Goal: Information Seeking & Learning: Learn about a topic

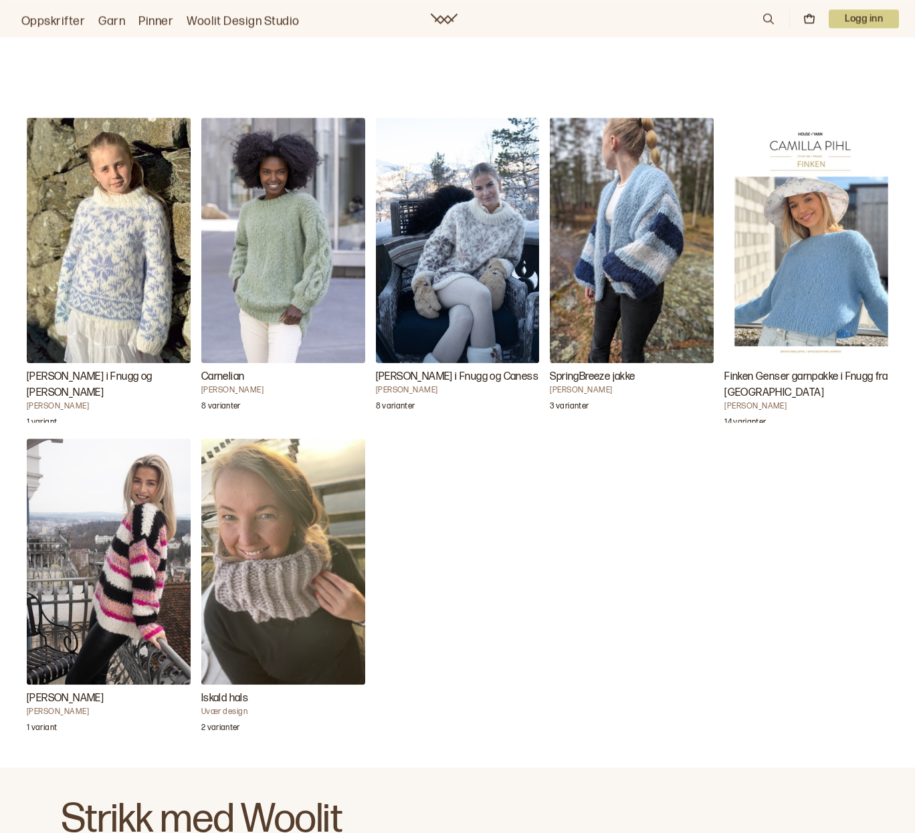
scroll to position [1200, 0]
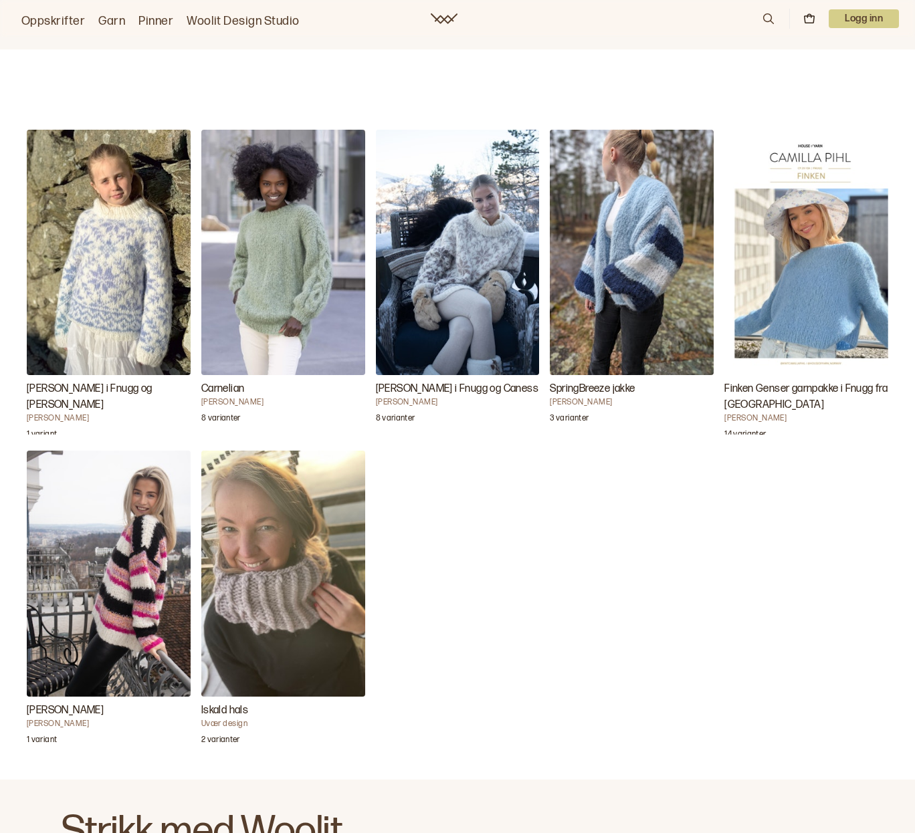
click at [120, 314] on img "Carly Barnegenser i Fnugg og Caness" at bounding box center [109, 252] width 164 height 245
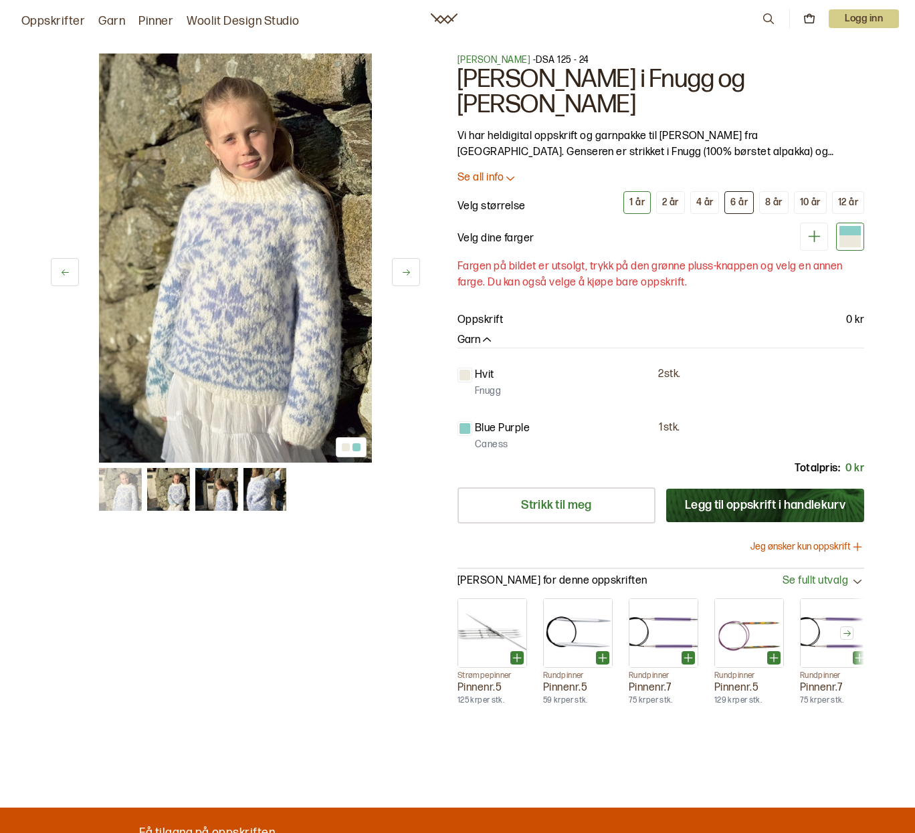
click at [736, 197] on div "6 år" at bounding box center [738, 203] width 17 height 12
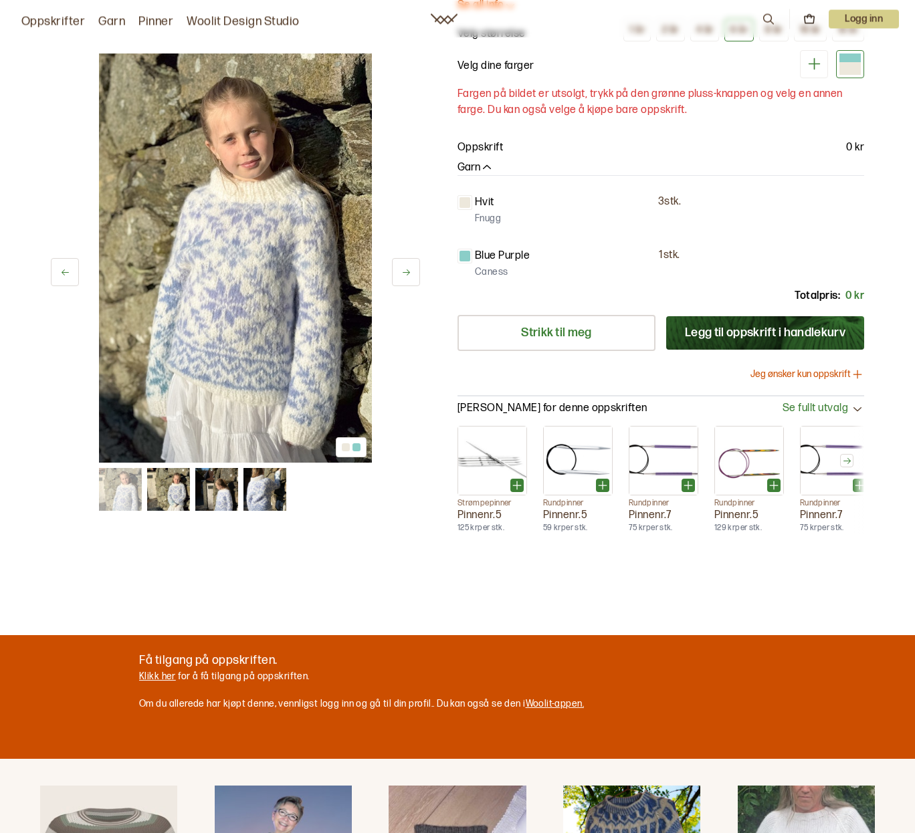
scroll to position [205, 0]
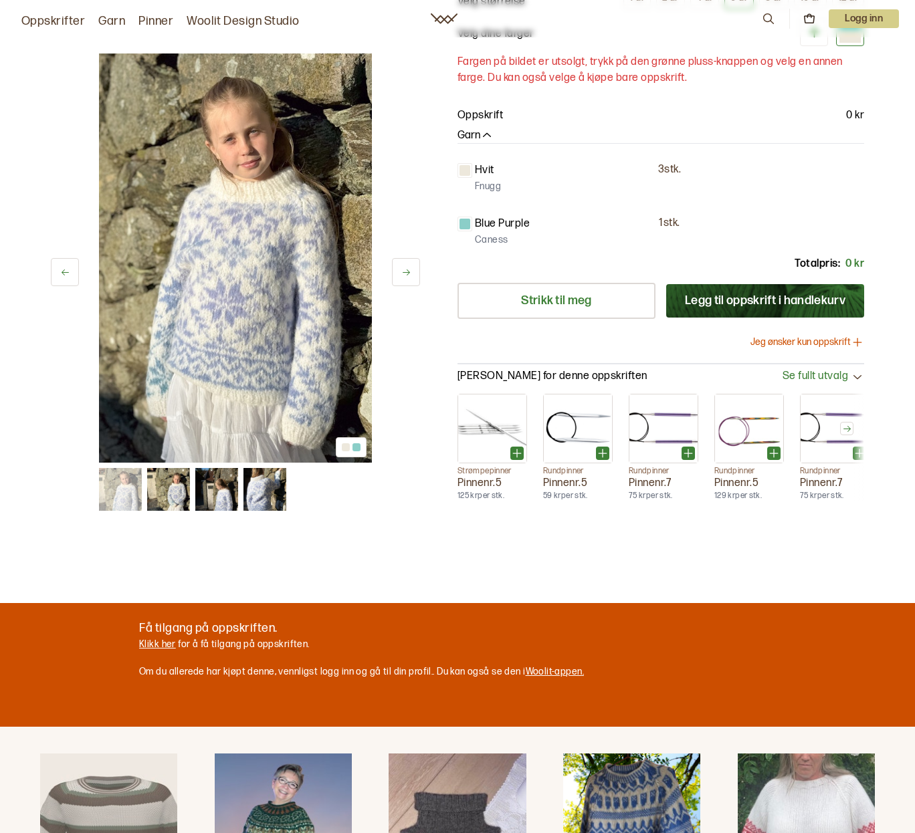
click at [155, 639] on link "Klikk her" at bounding box center [157, 644] width 37 height 11
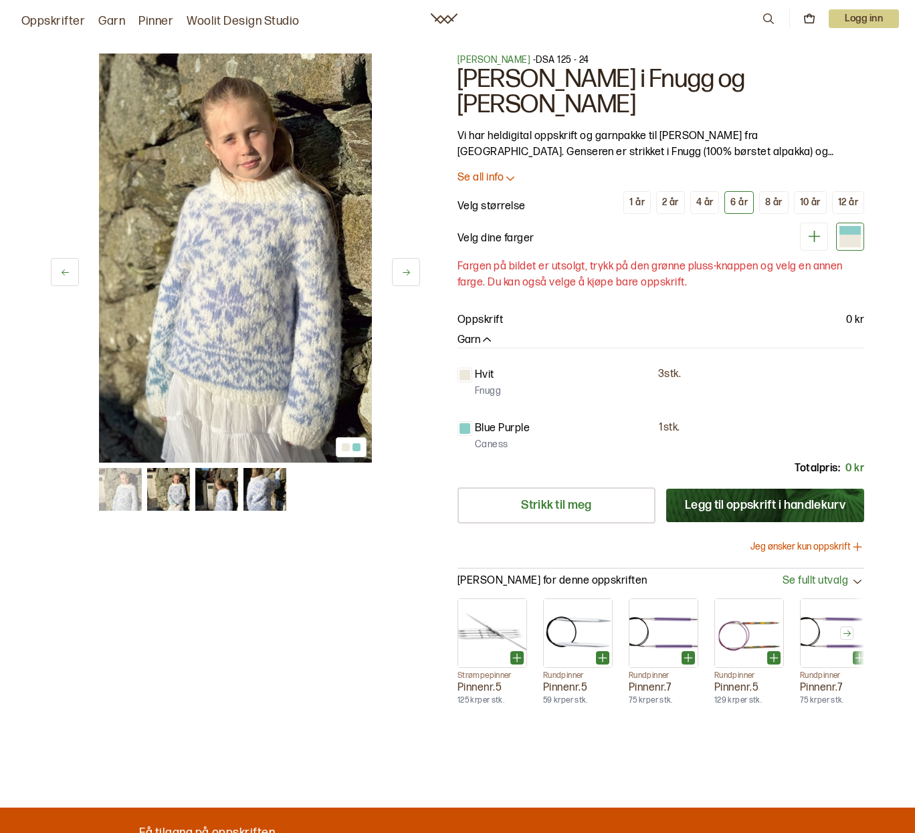
scroll to position [205, 0]
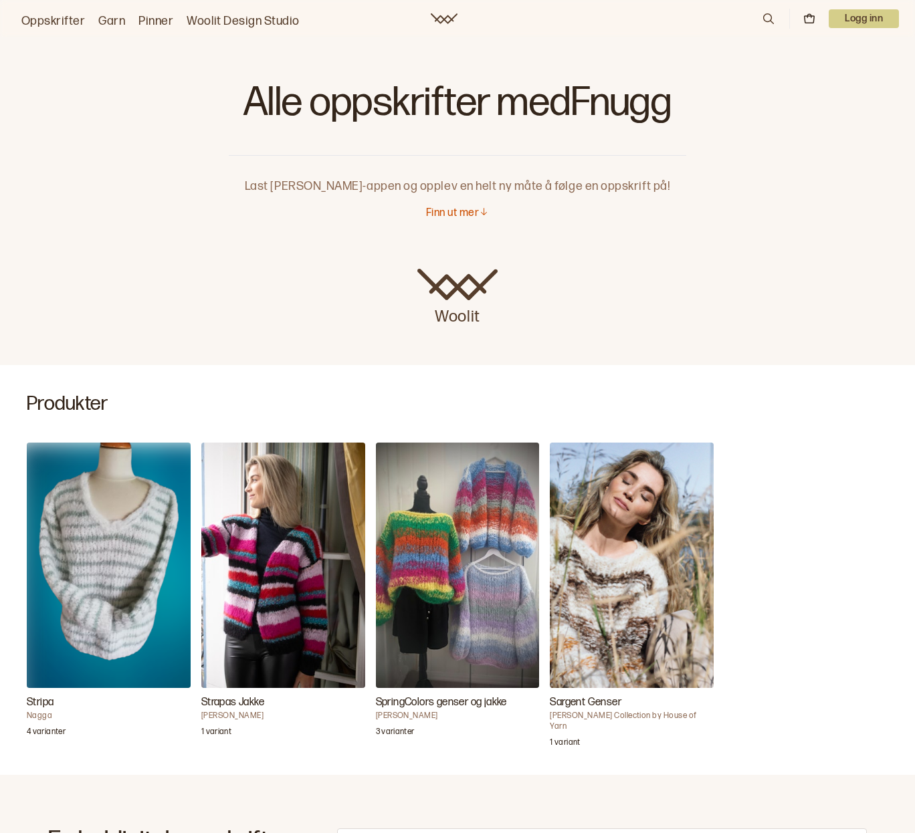
click at [47, 17] on link "Oppskrifter" at bounding box center [53, 21] width 64 height 19
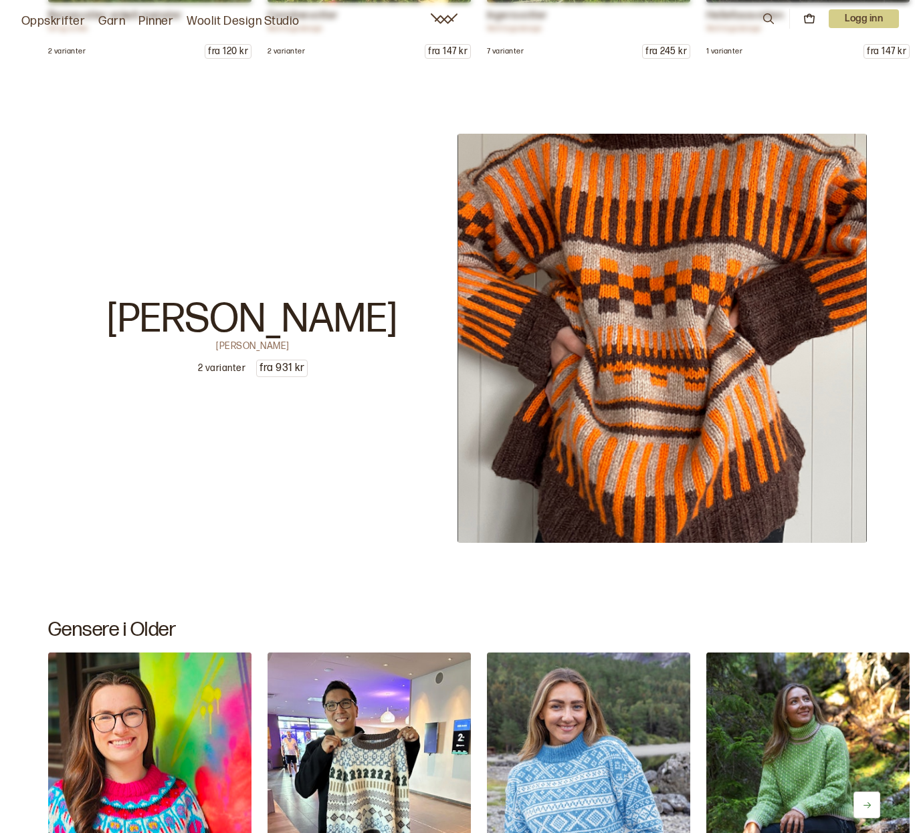
scroll to position [6004, 0]
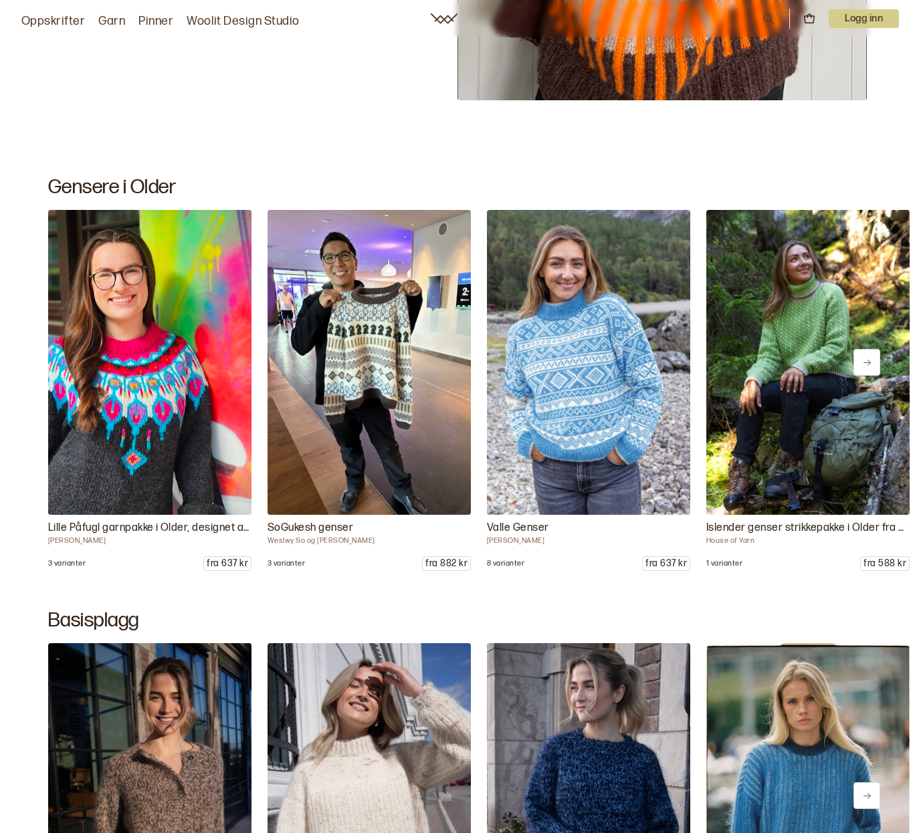
click at [370, 334] on img at bounding box center [368, 363] width 213 height 320
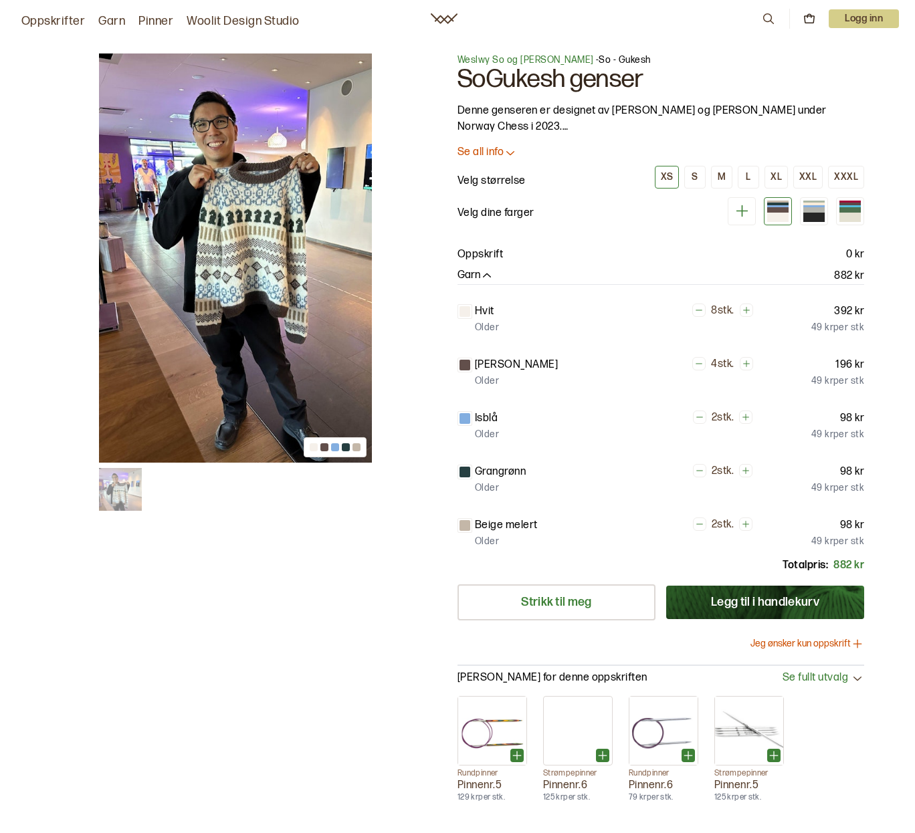
click at [259, 237] on img at bounding box center [235, 258] width 273 height 409
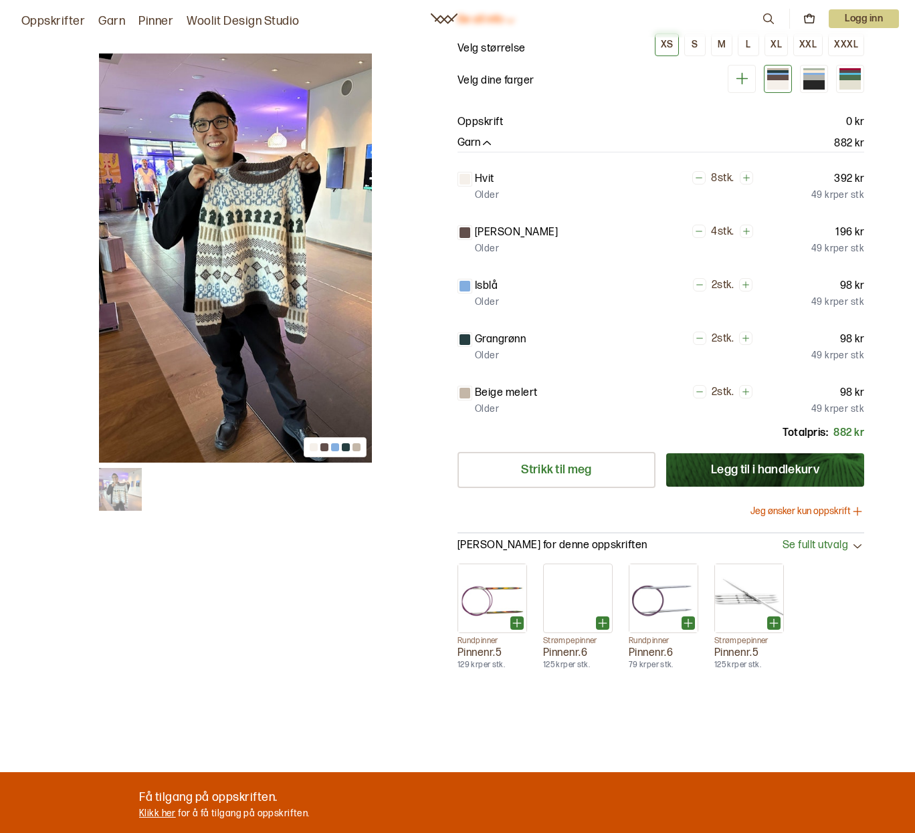
scroll to position [136, 0]
